Goal: Task Accomplishment & Management: Complete application form

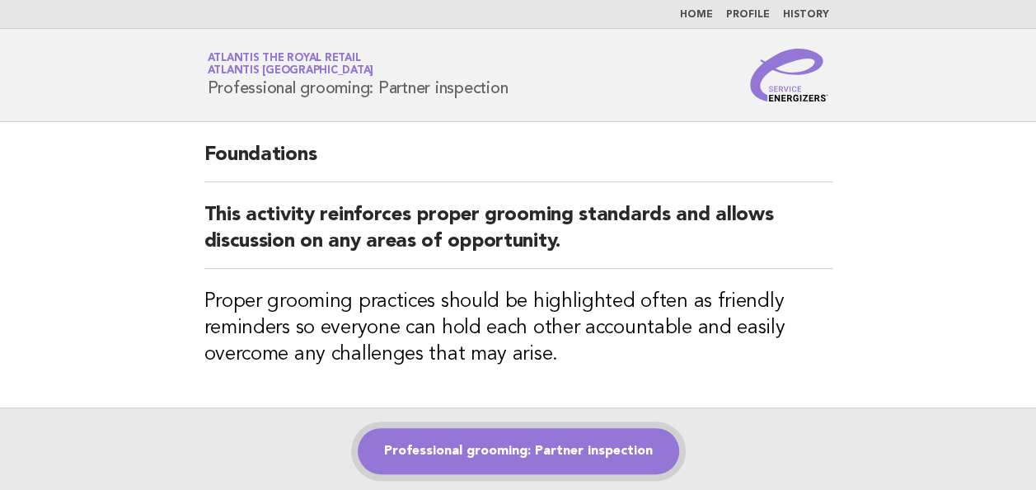
click at [501, 452] on link "Professional grooming: Partner inspection" at bounding box center [518, 451] width 321 height 46
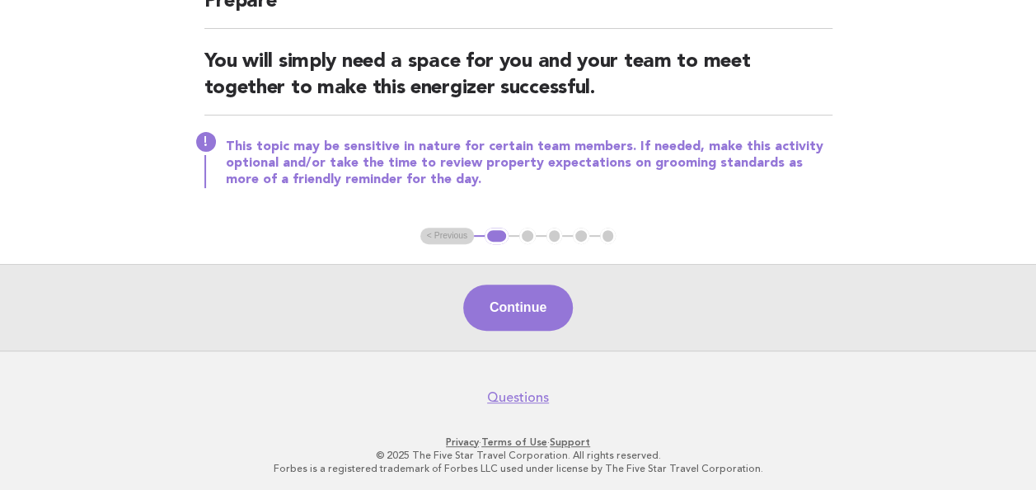
scroll to position [178, 0]
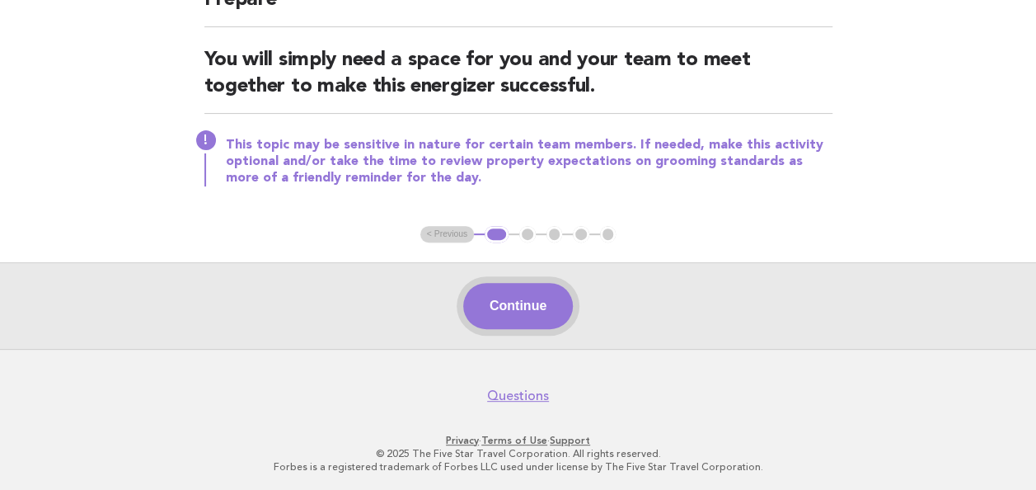
click at [504, 310] on button "Continue" at bounding box center [518, 306] width 110 height 46
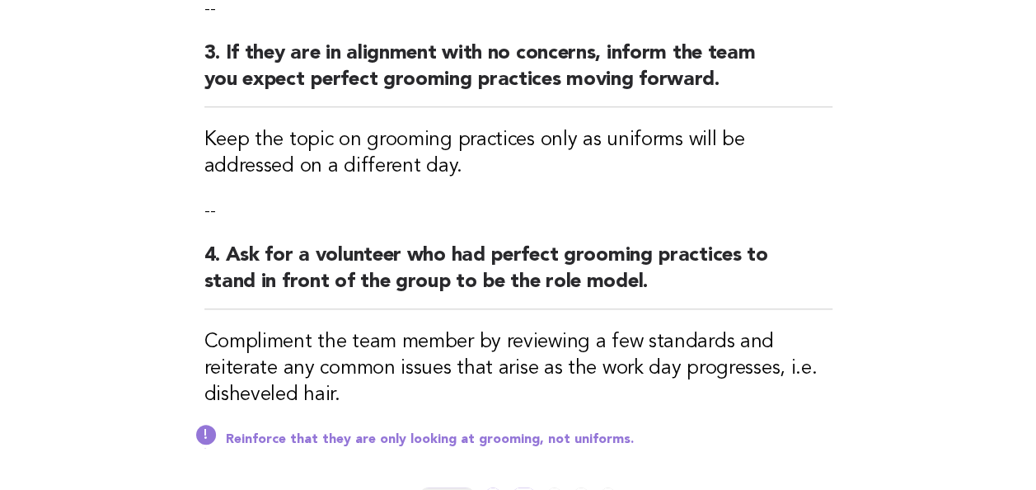
scroll to position [659, 0]
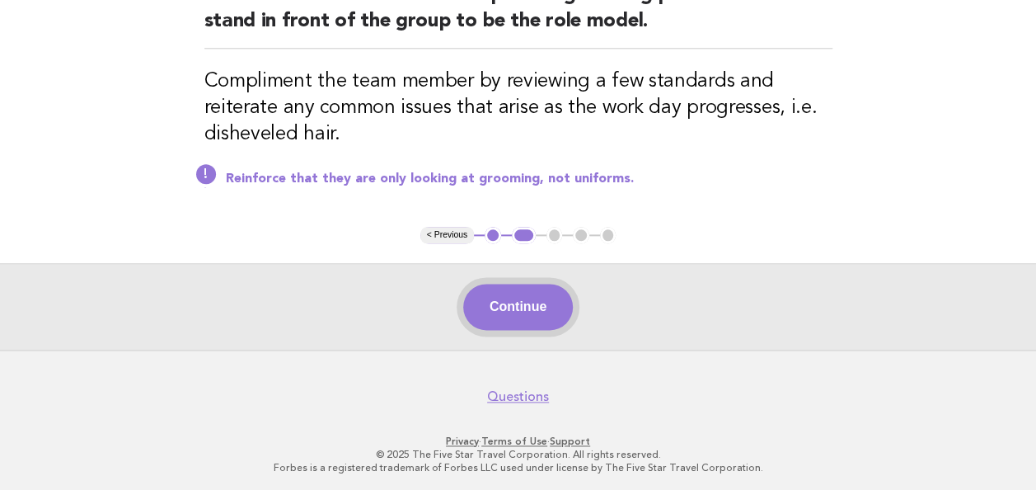
click at [513, 296] on button "Continue" at bounding box center [518, 307] width 110 height 46
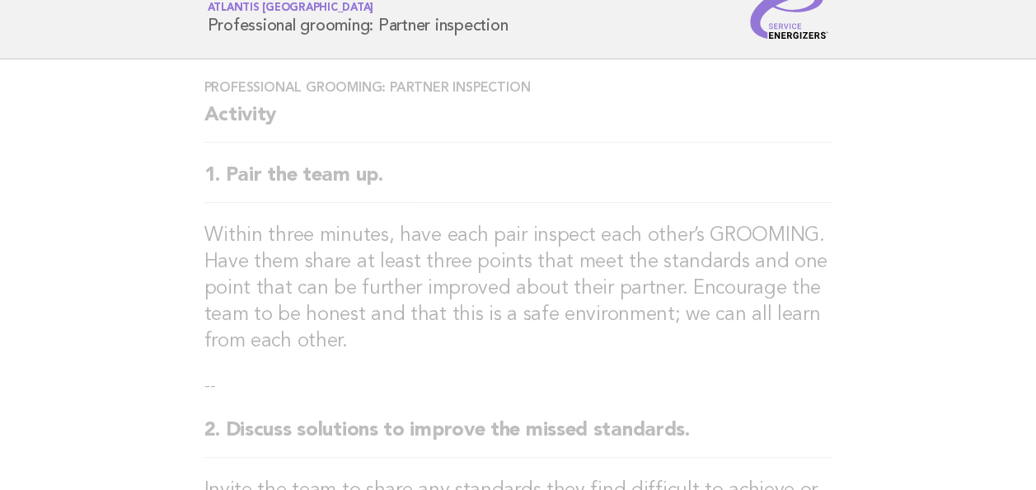
scroll to position [0, 0]
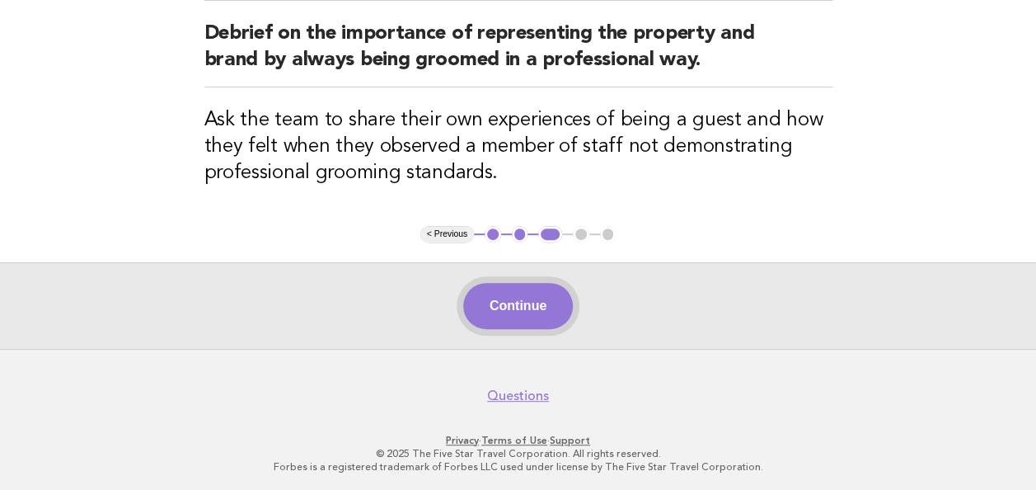
click at [536, 307] on button "Continue" at bounding box center [518, 306] width 110 height 46
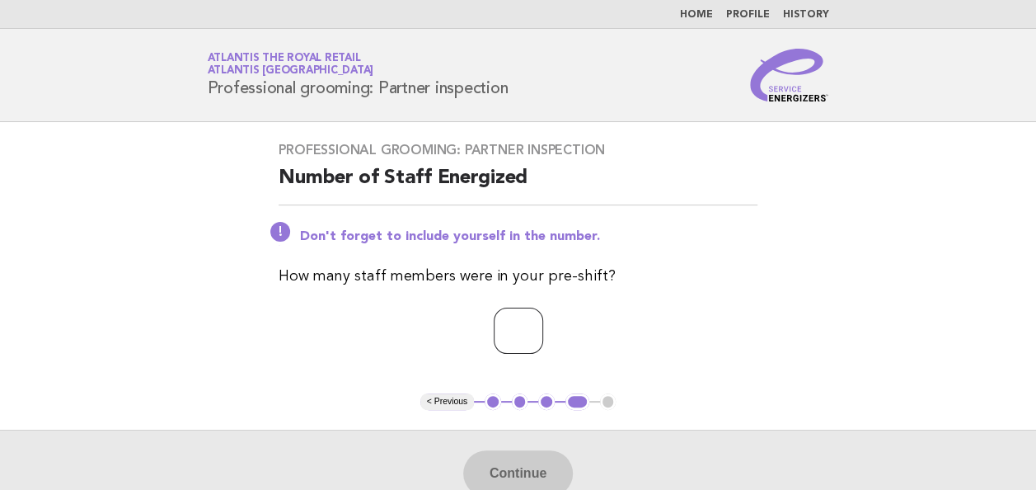
click at [519, 322] on input "number" at bounding box center [518, 330] width 49 height 46
type input "*"
click at [490, 486] on button "Continue" at bounding box center [518, 473] width 110 height 46
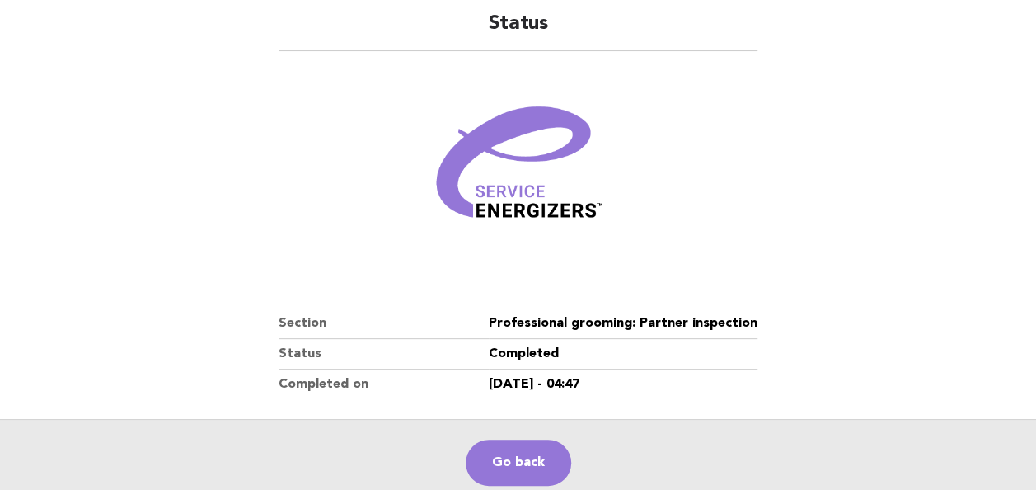
scroll to position [288, 0]
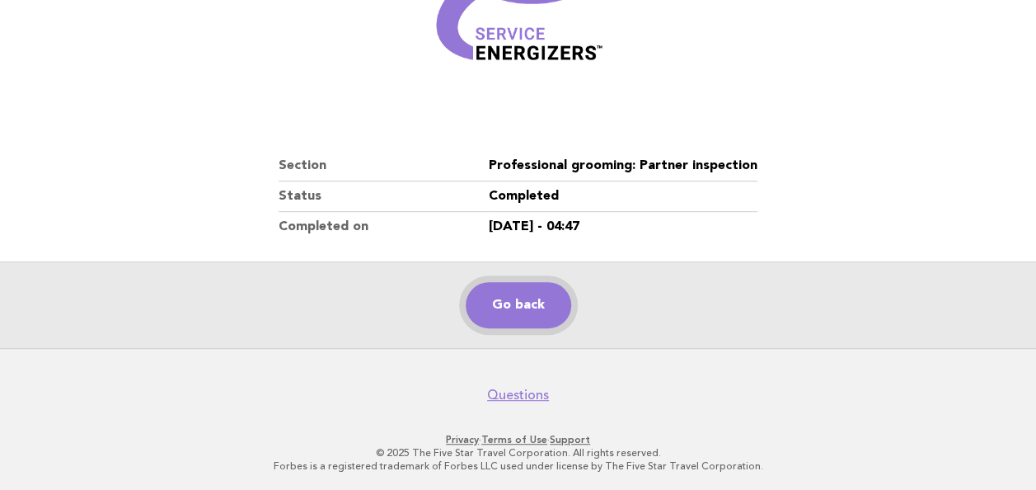
click at [532, 307] on link "Go back" at bounding box center [519, 305] width 106 height 46
